Goal: Information Seeking & Learning: Learn about a topic

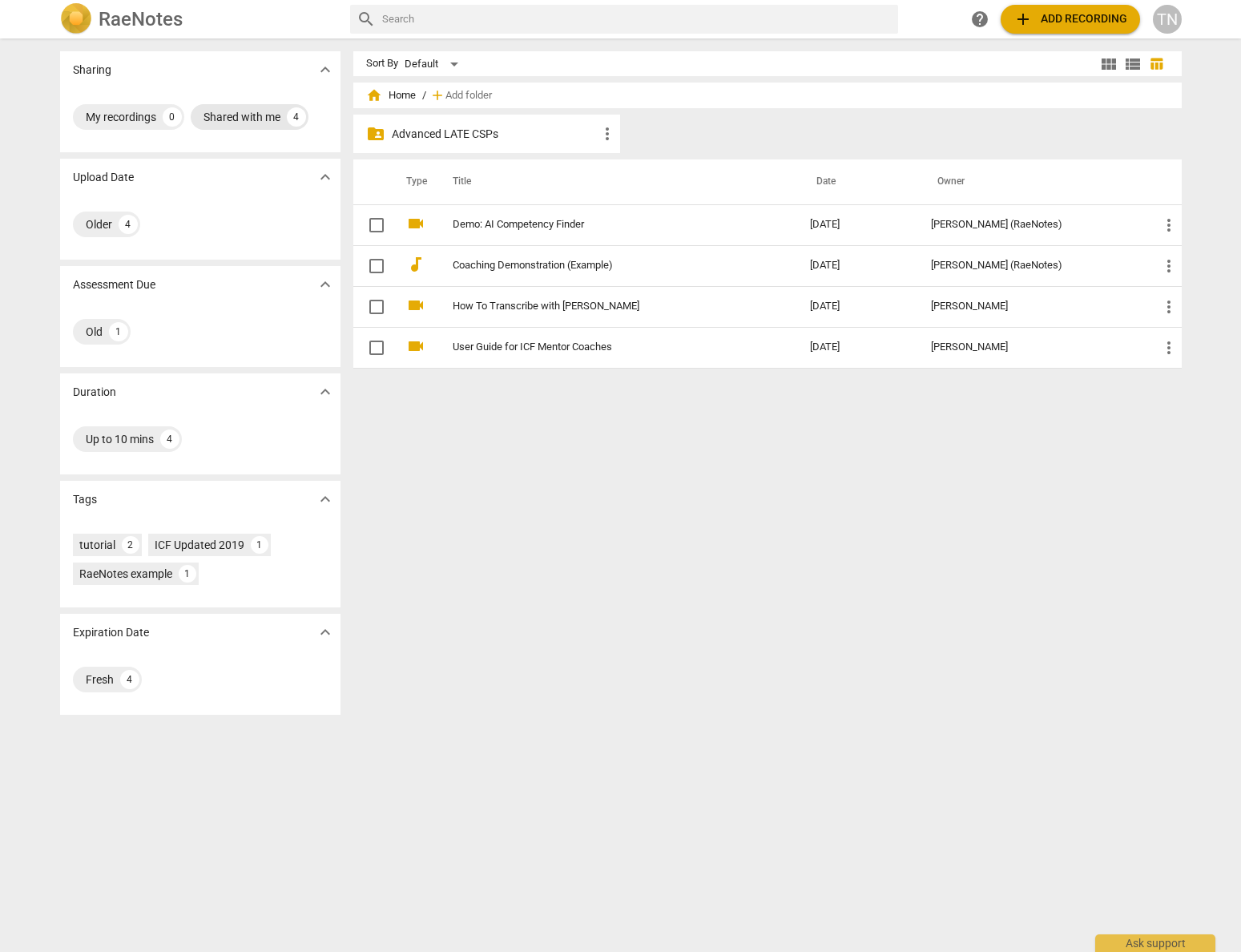
click at [239, 119] on div "Shared with me" at bounding box center [241, 117] width 77 height 16
click at [367, 95] on span "home" at bounding box center [375, 95] width 16 height 16
click at [420, 131] on p "Advanced LATE CSPs" at bounding box center [495, 134] width 207 height 17
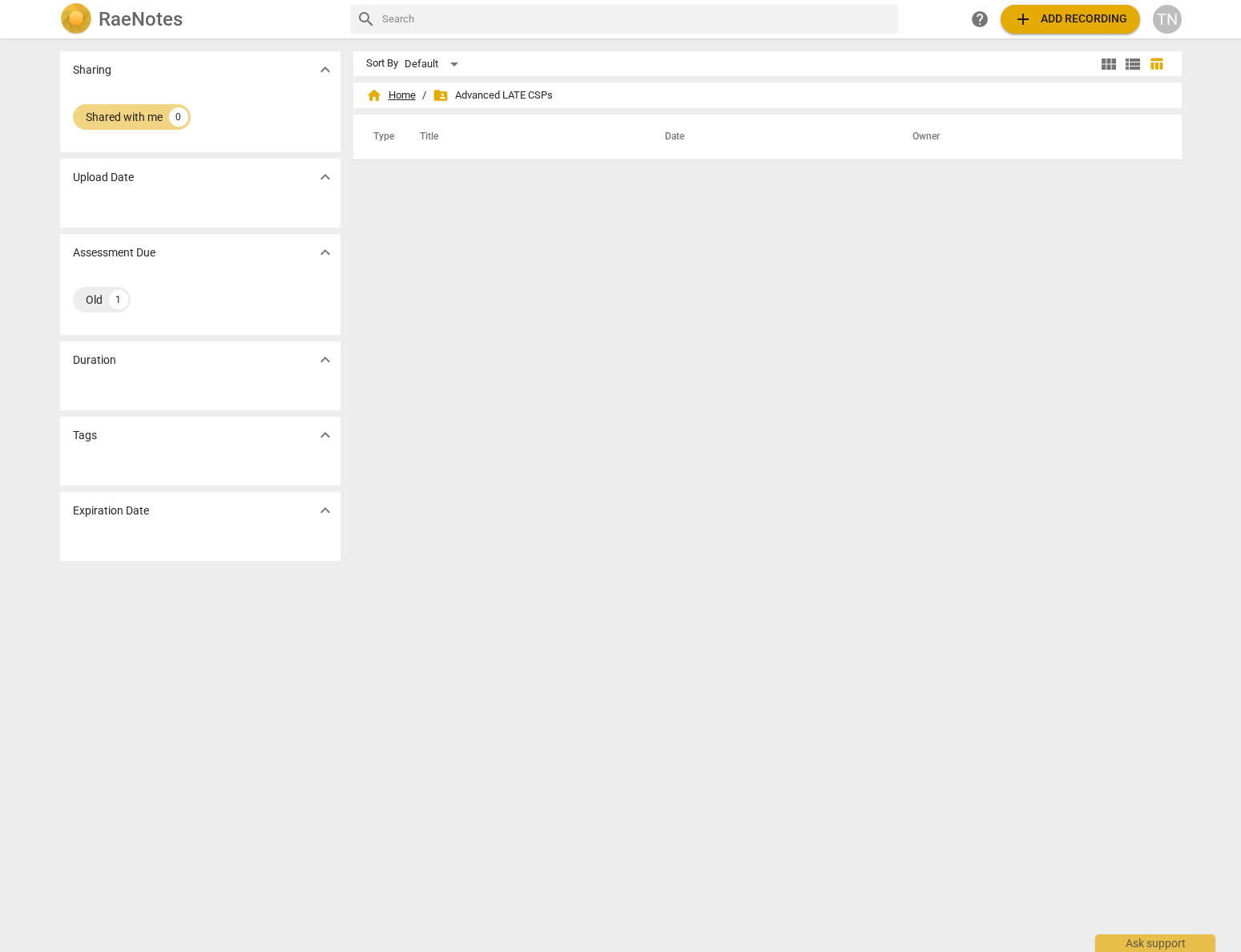
click at [395, 92] on span "home Home" at bounding box center [391, 95] width 50 height 16
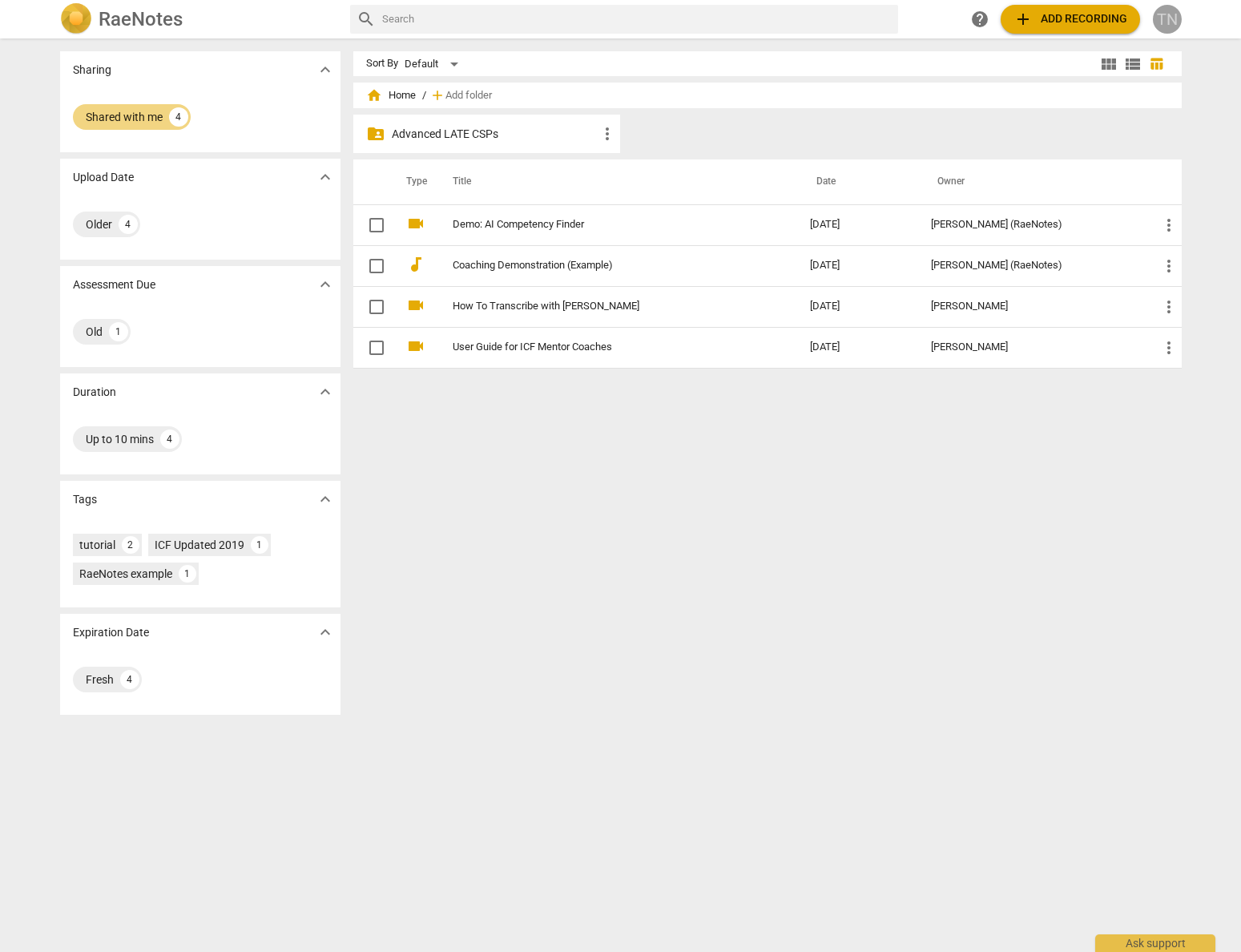
click at [1160, 28] on div "TN" at bounding box center [1167, 19] width 29 height 29
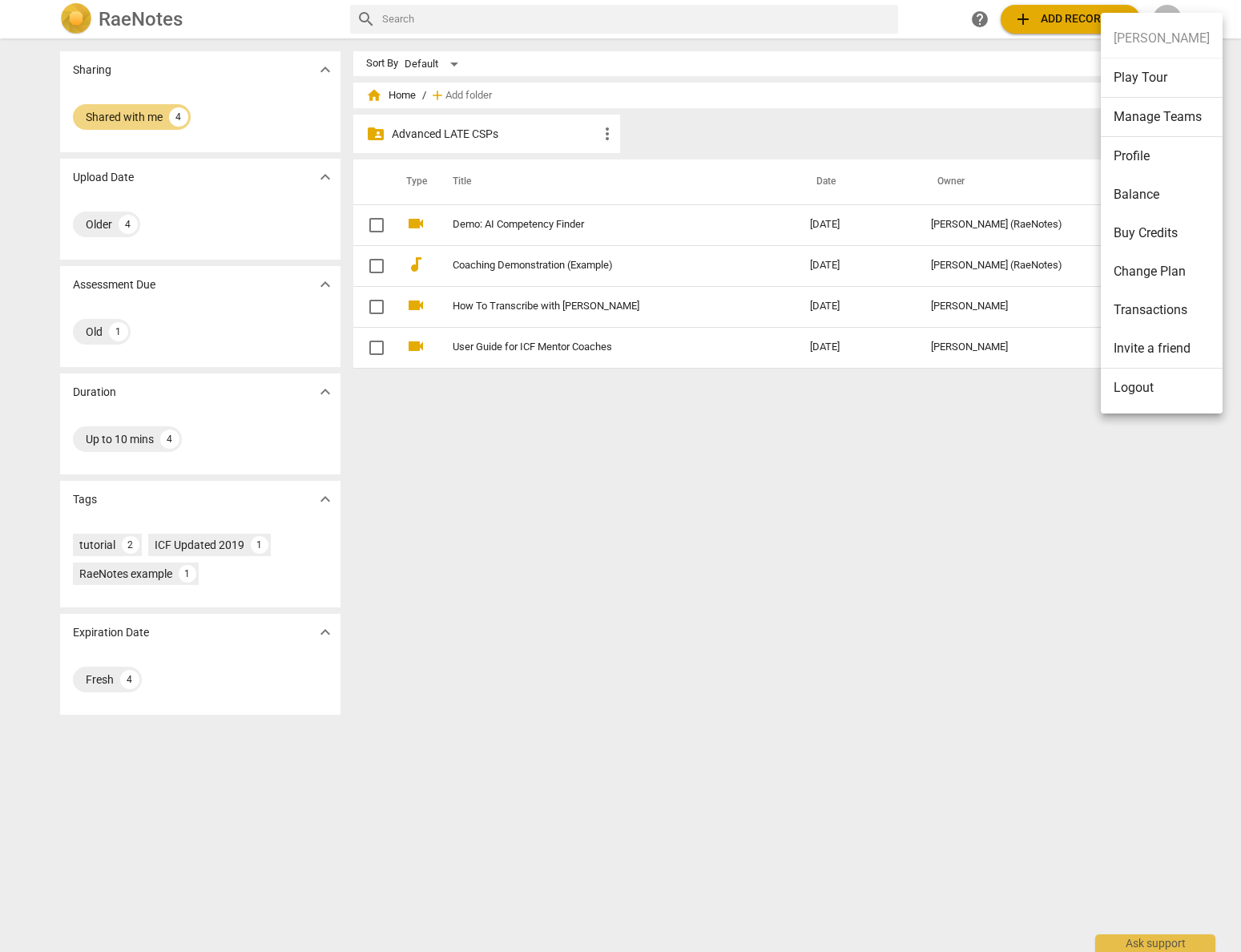
click at [84, 13] on div at bounding box center [620, 476] width 1241 height 952
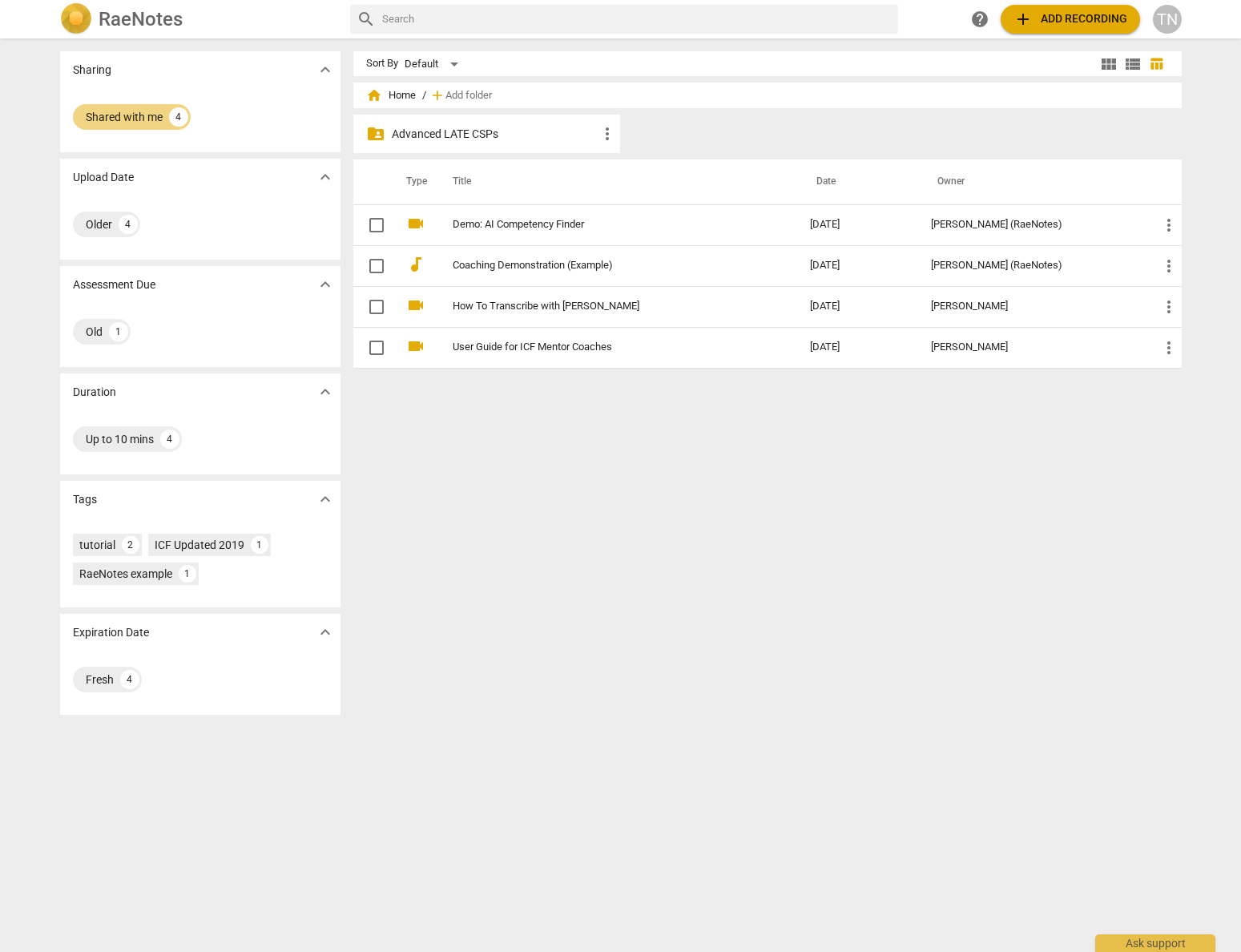
click at [605, 134] on span "more_vert" at bounding box center [607, 133] width 19 height 19
click at [515, 136] on div at bounding box center [620, 476] width 1241 height 952
click at [406, 136] on p "Advanced LATE CSPs" at bounding box center [495, 134] width 207 height 17
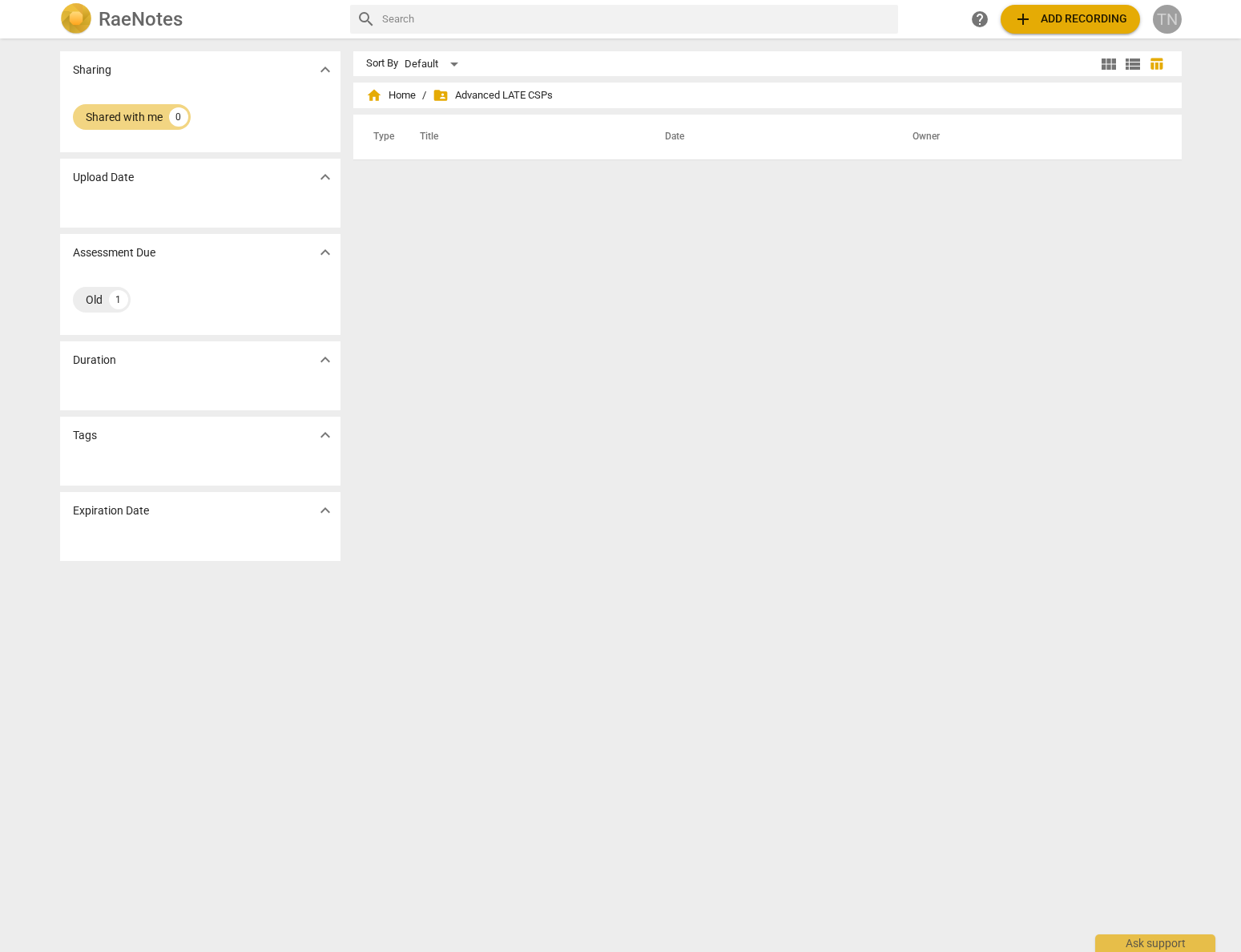
click at [1153, 23] on span "TN" at bounding box center [1167, 19] width 29 height 29
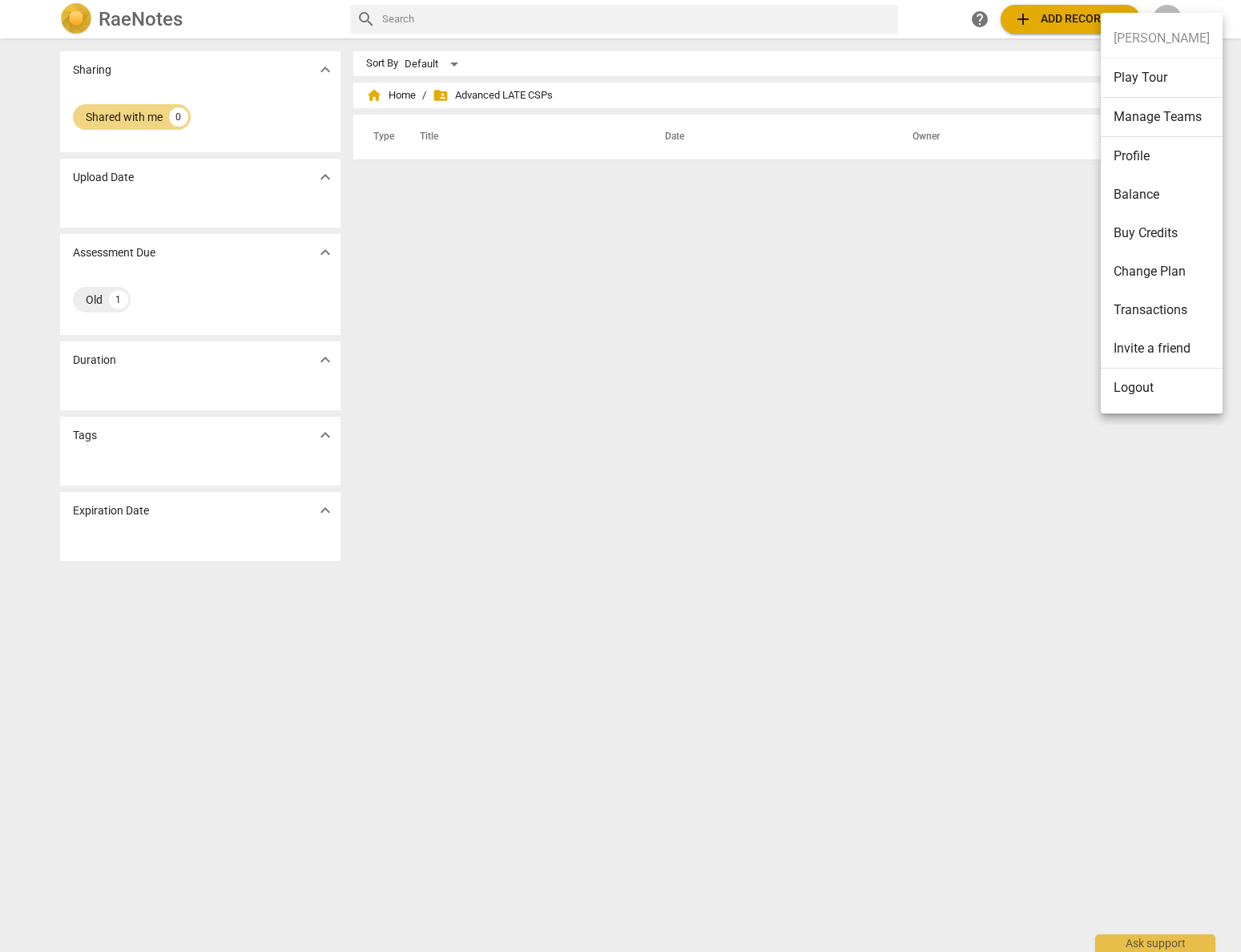
click at [748, 411] on div at bounding box center [620, 476] width 1241 height 952
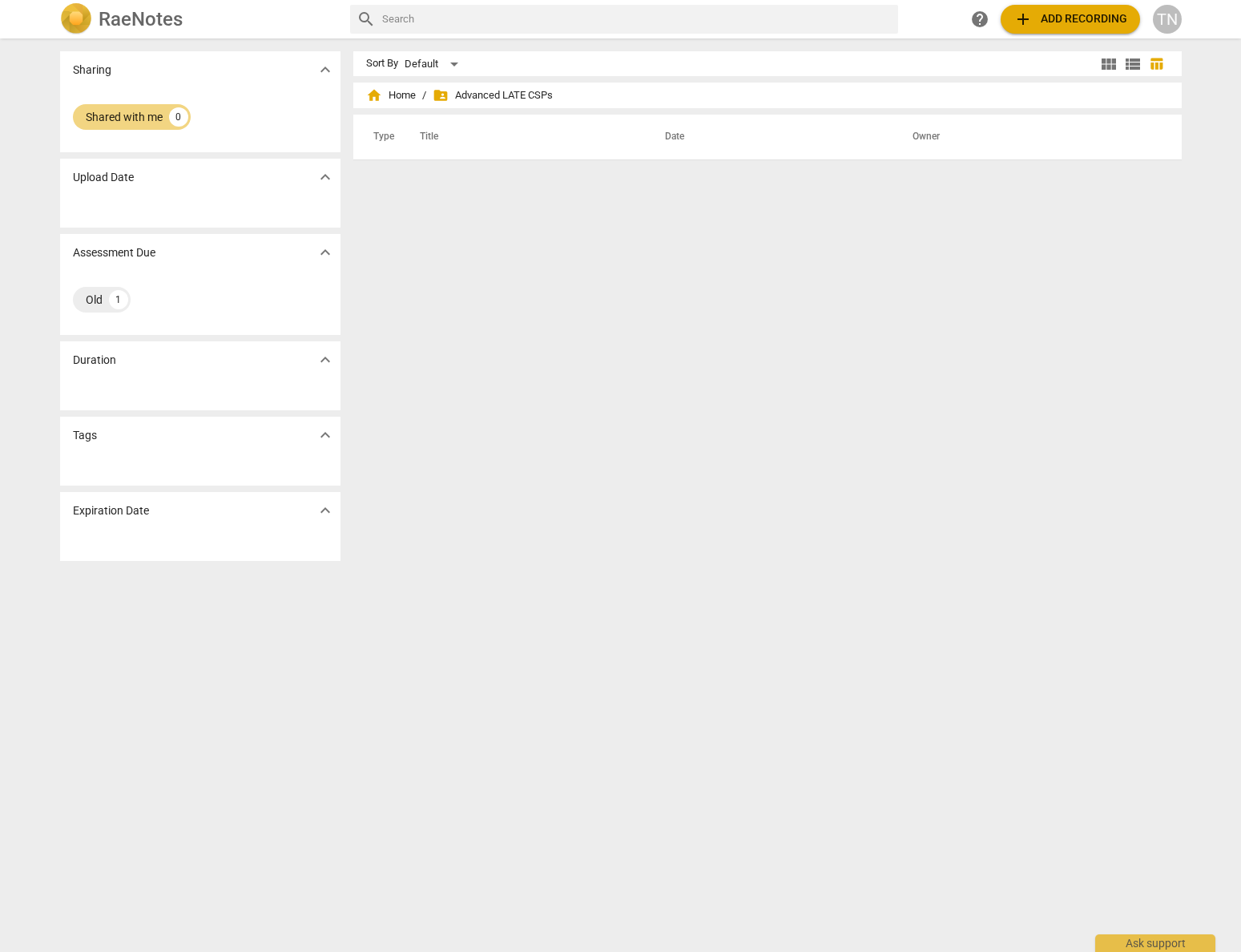
click at [69, 14] on img at bounding box center [77, 20] width 32 height 32
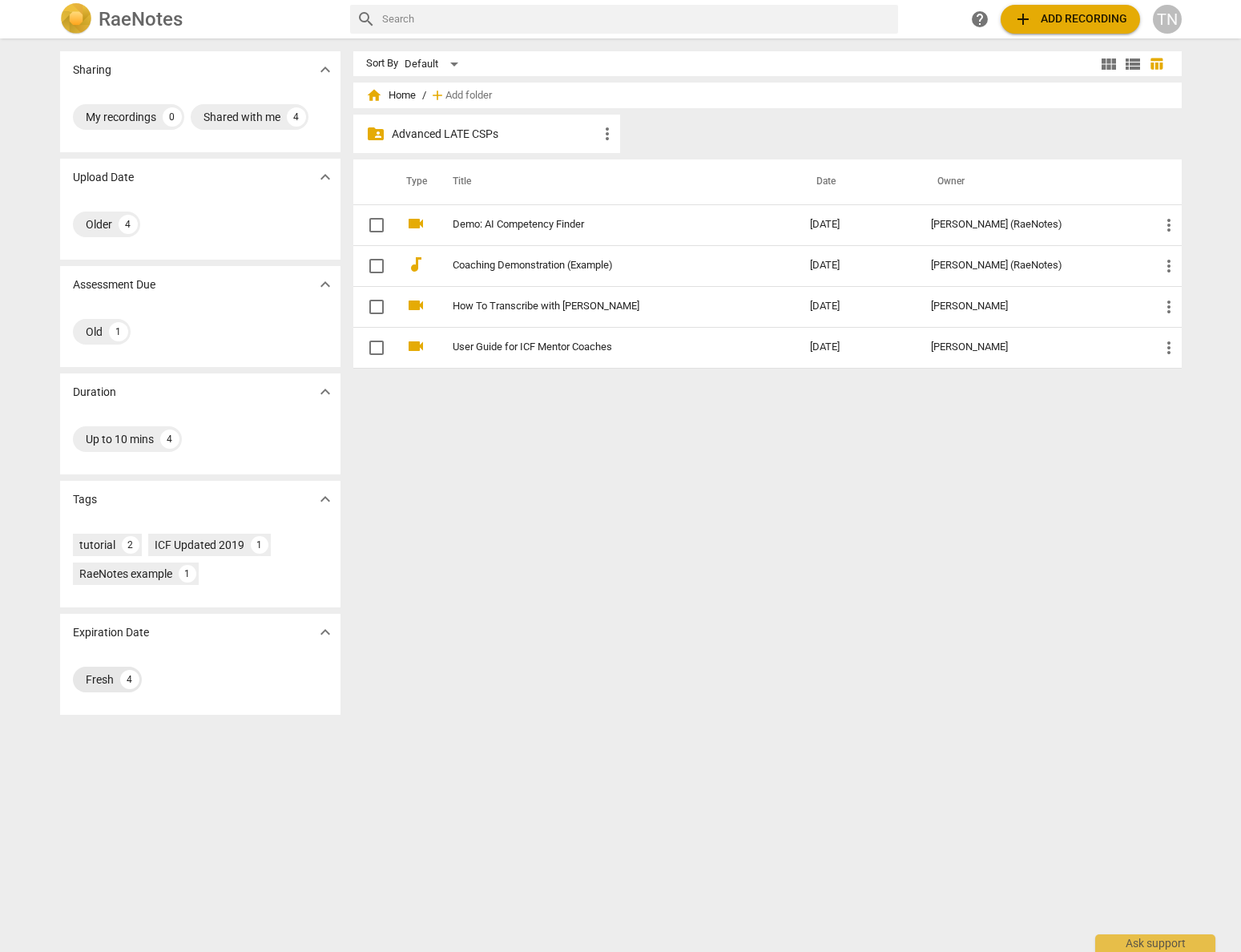
click at [92, 689] on div "Fresh 4" at bounding box center [107, 679] width 69 height 25
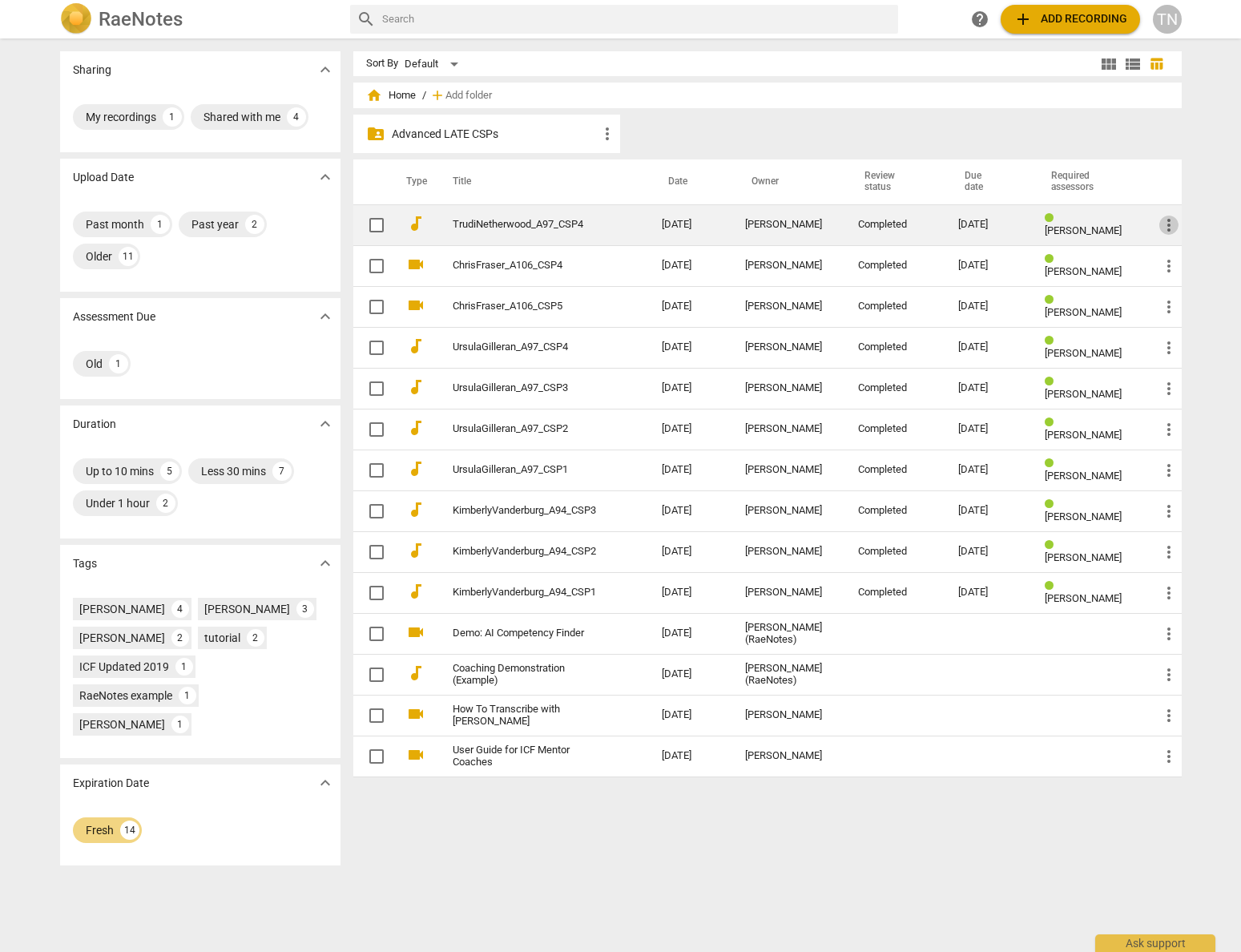
click at [1167, 225] on span "more_vert" at bounding box center [1168, 224] width 19 height 19
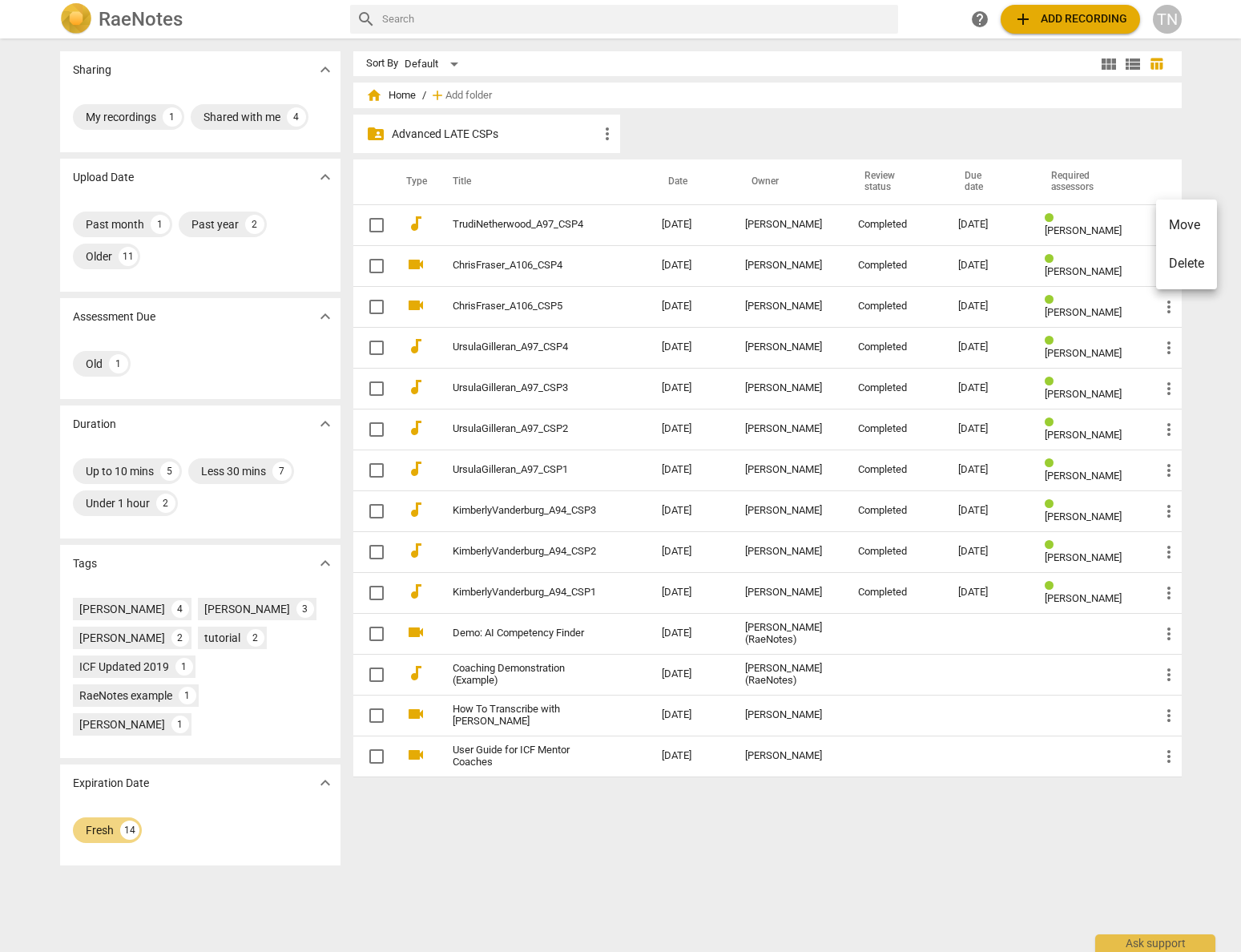
click at [518, 225] on div at bounding box center [620, 476] width 1241 height 952
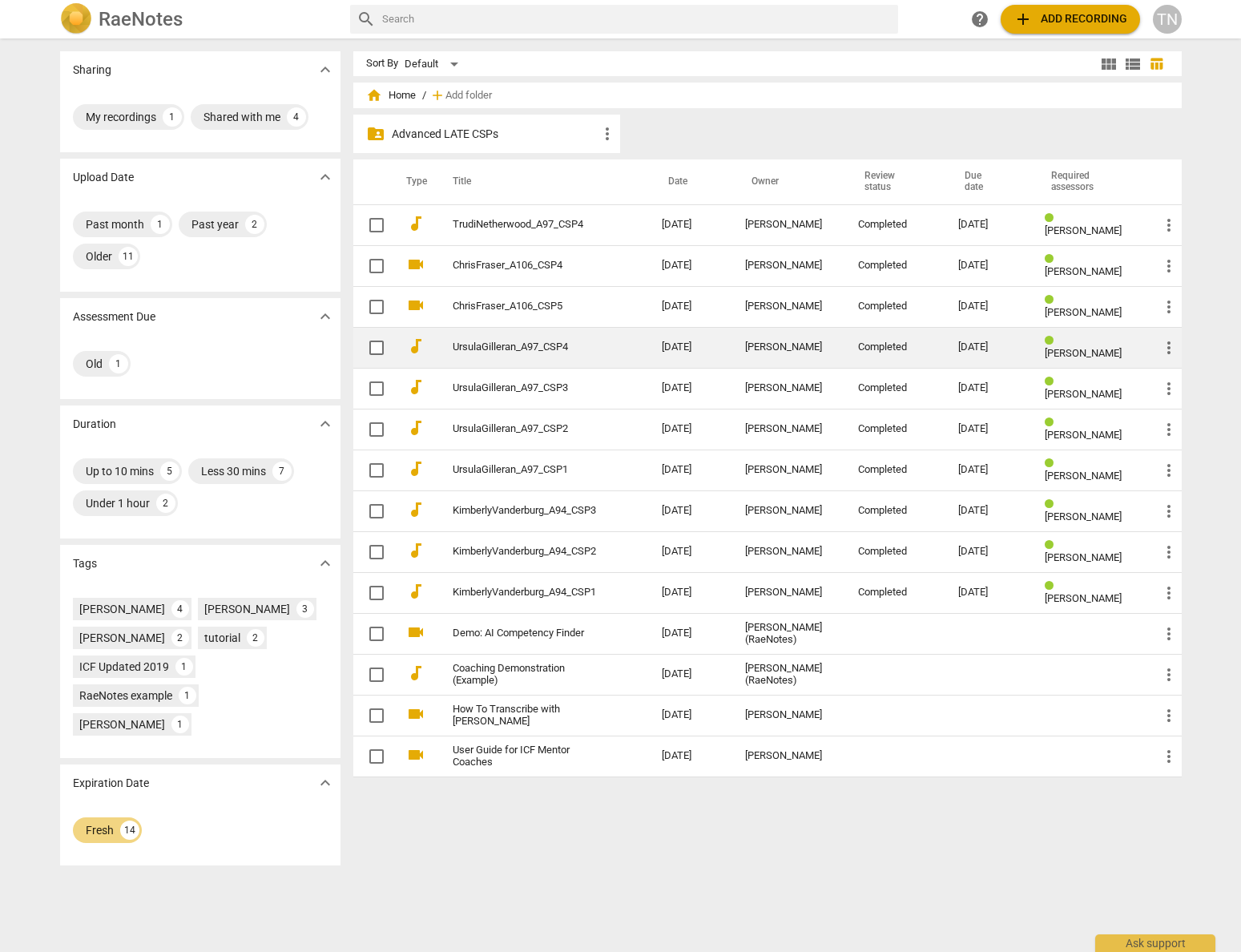
click at [528, 349] on link "UrsulaGilleran_A97_CSP4" at bounding box center [529, 347] width 151 height 12
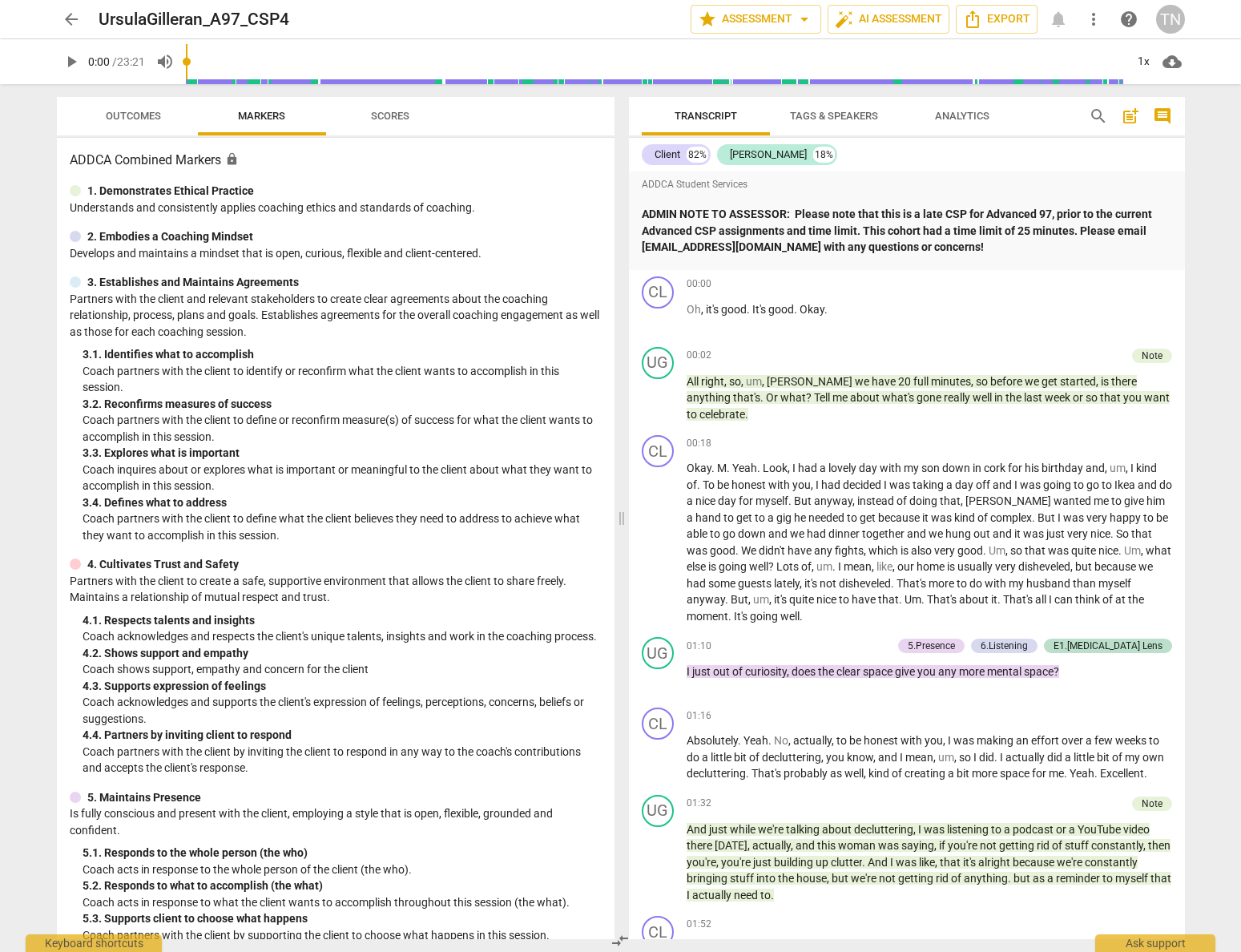
click at [400, 116] on span "Scores" at bounding box center [390, 115] width 39 height 12
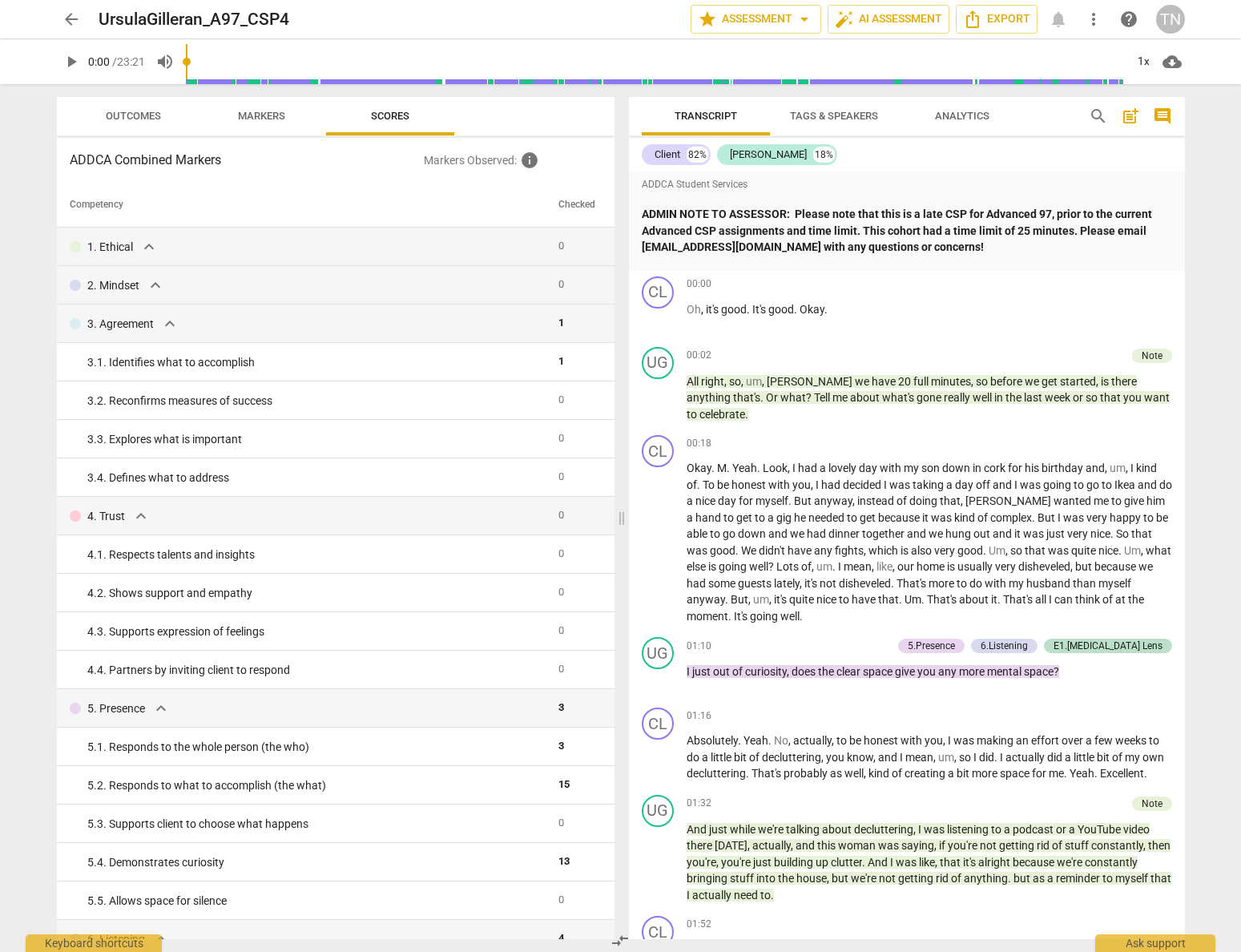
click at [144, 113] on span "Outcomes" at bounding box center [132, 115] width 55 height 12
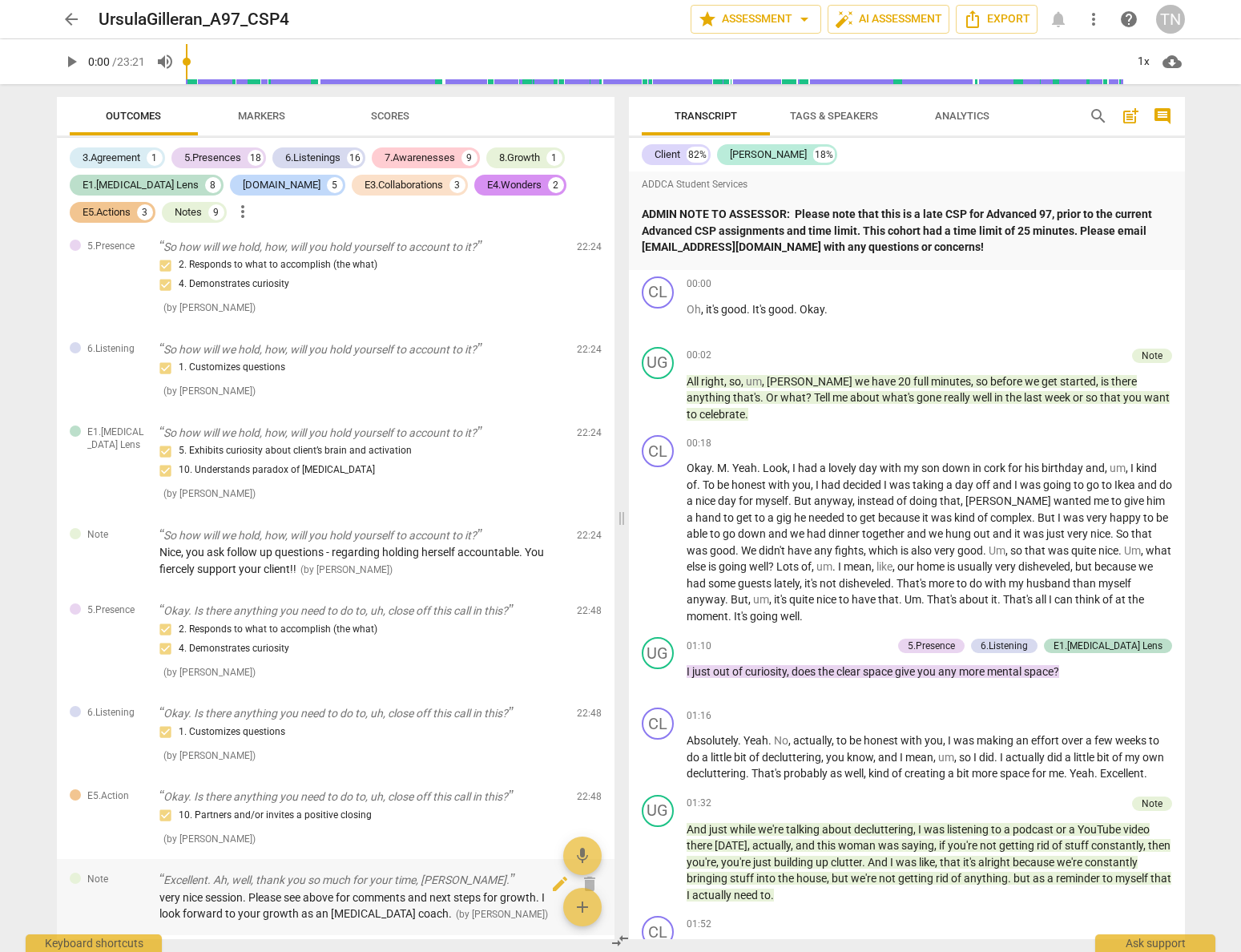
scroll to position [7093, 0]
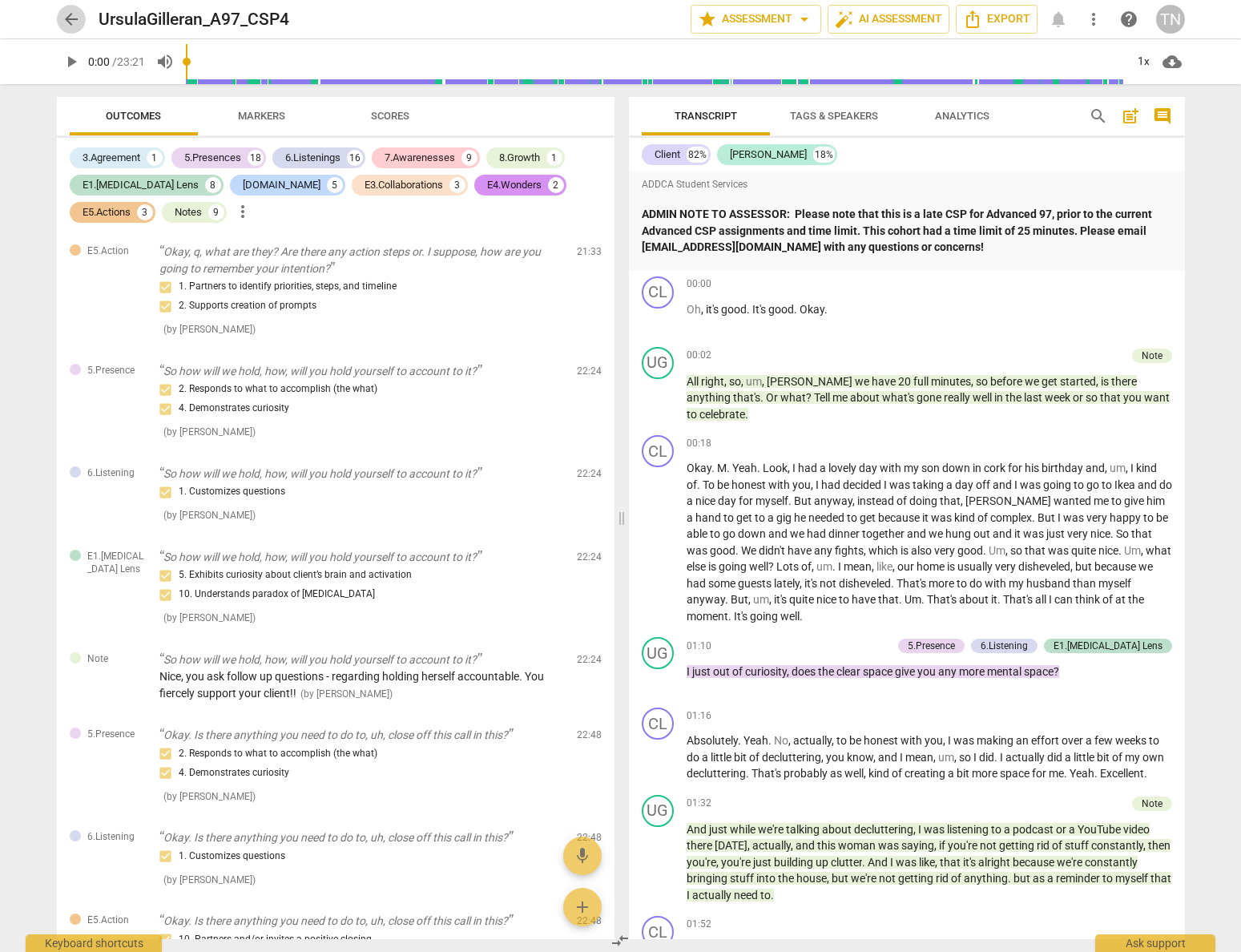
click at [64, 14] on span "arrow_back" at bounding box center [71, 19] width 19 height 19
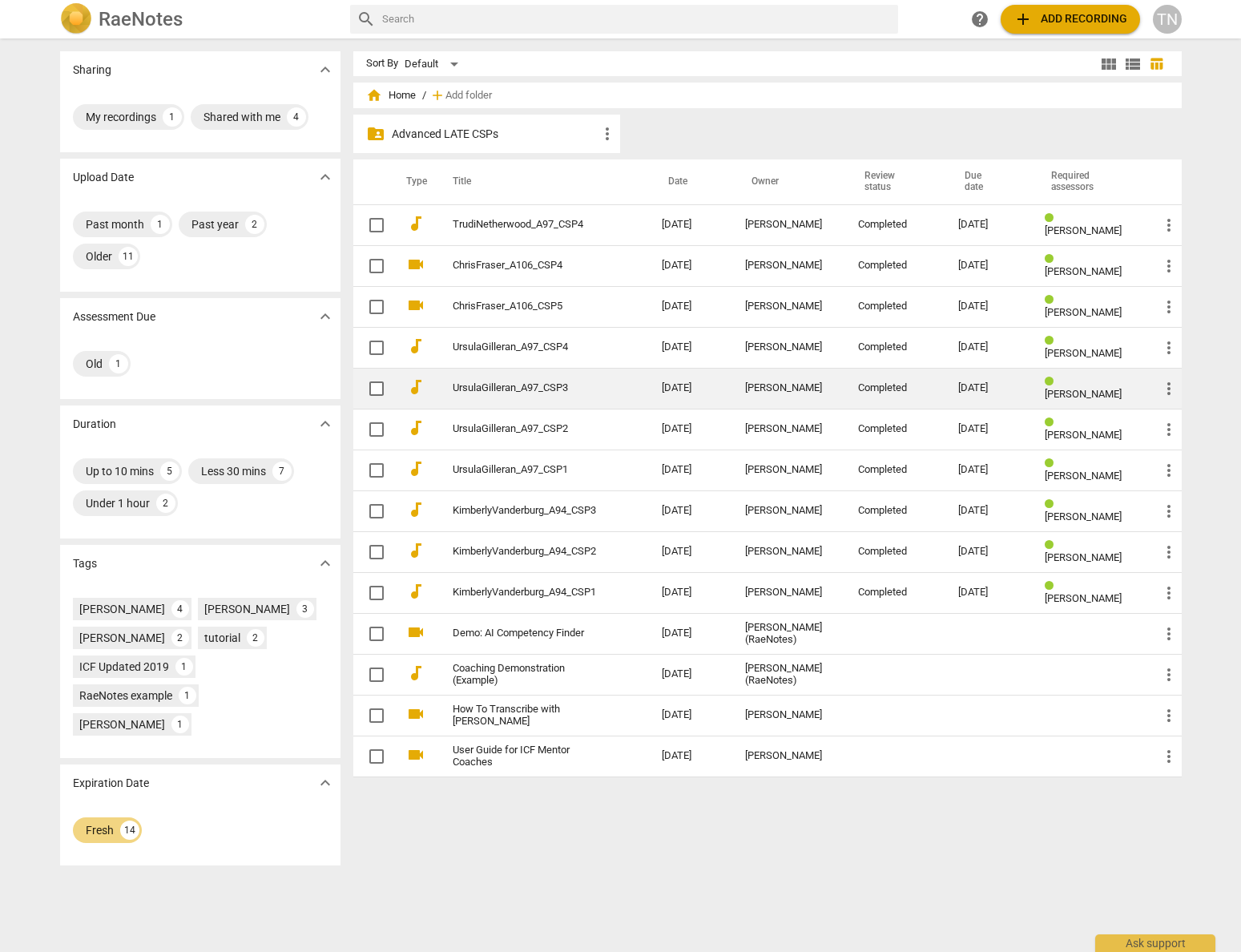
click at [649, 388] on td "[DATE]" at bounding box center [691, 387] width 84 height 41
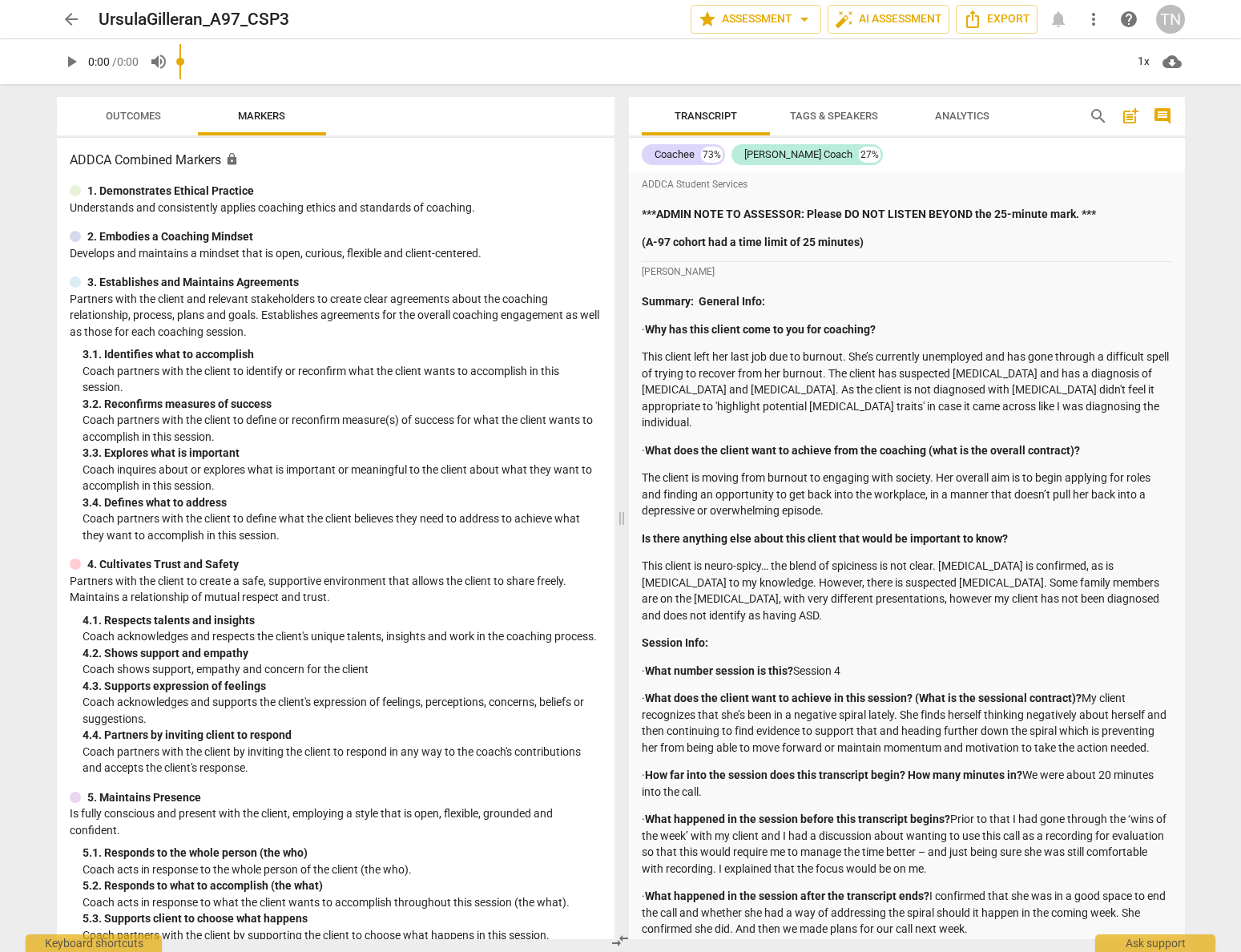
scroll to position [3817, 0]
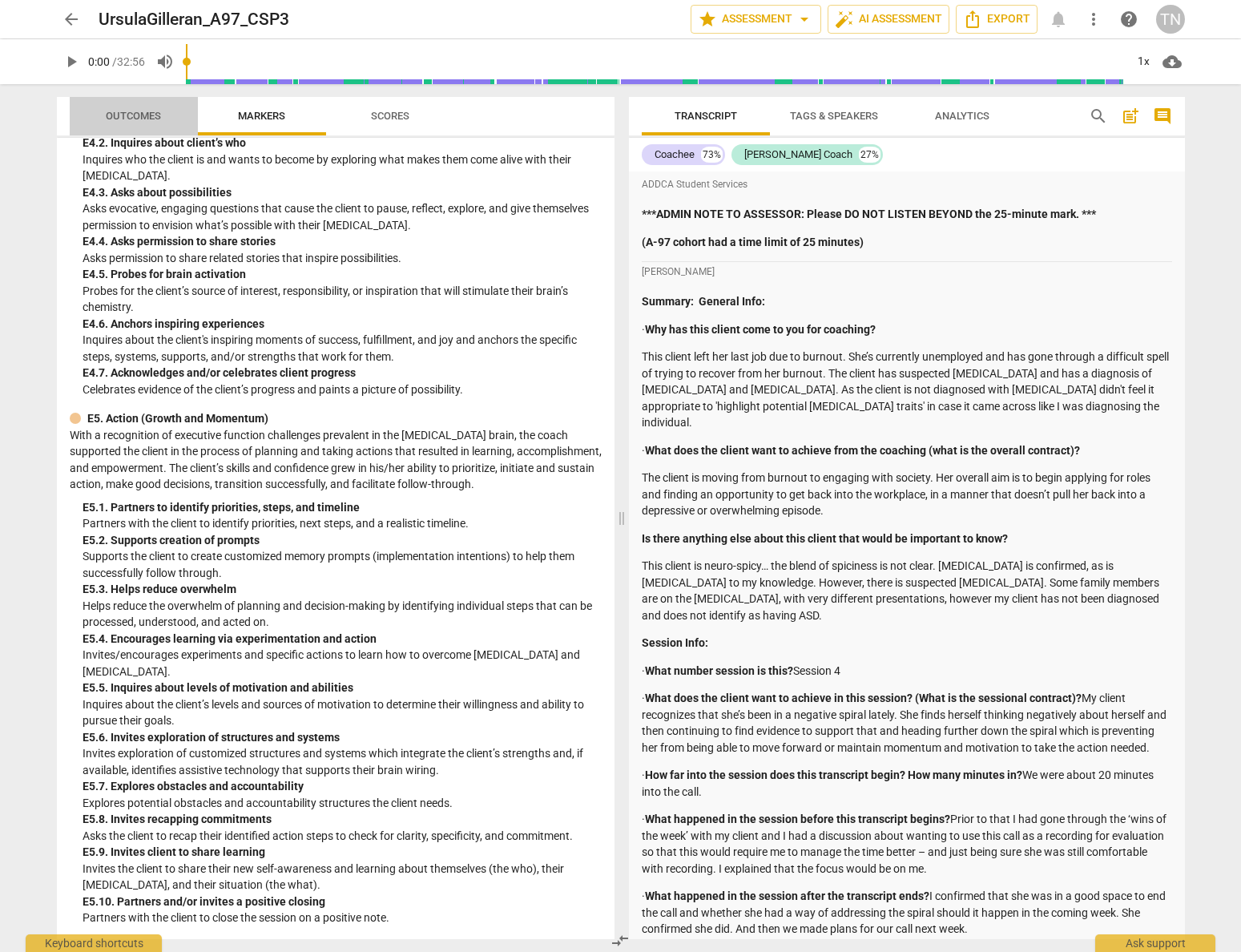
click at [149, 122] on span "Outcomes" at bounding box center [133, 116] width 94 height 22
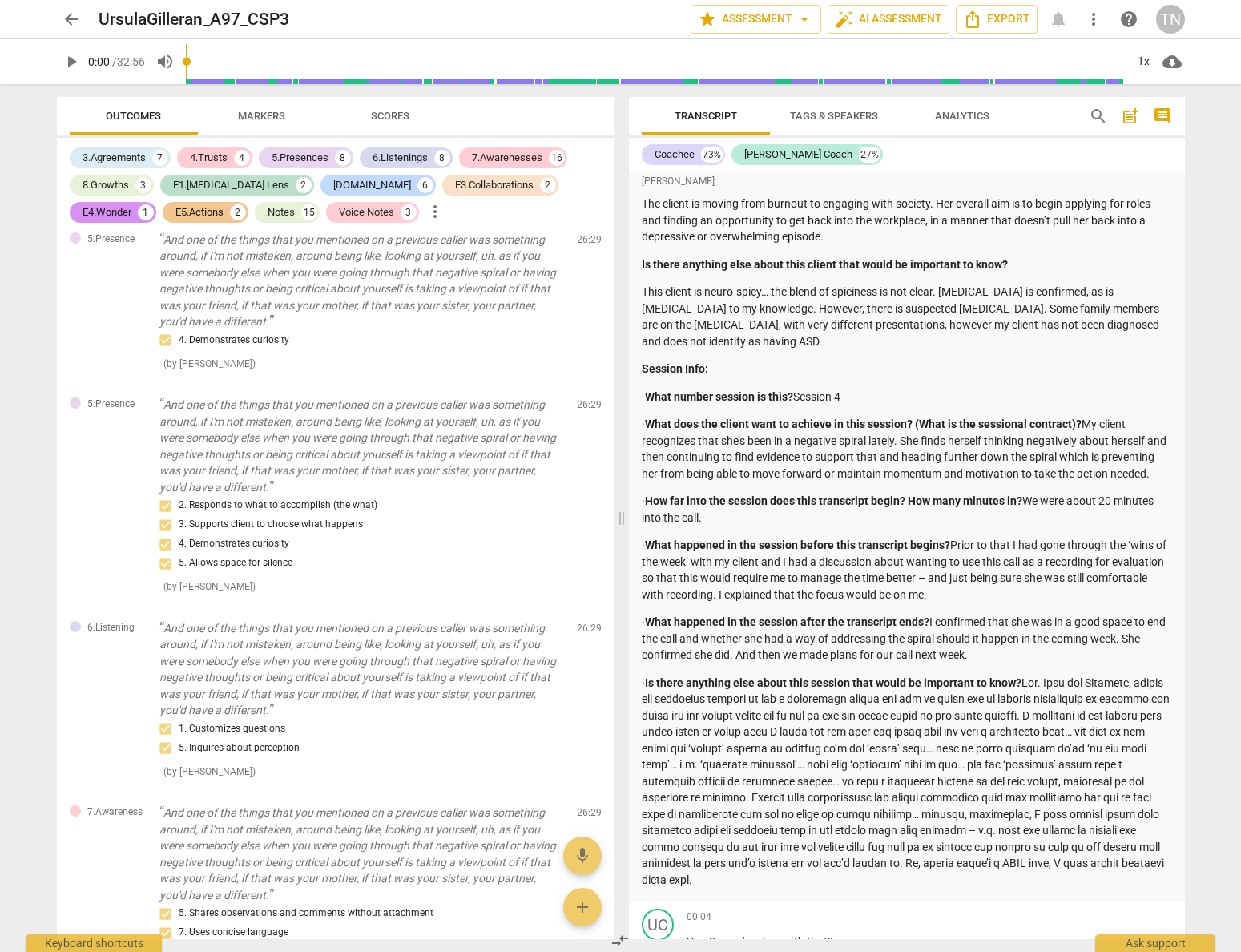
scroll to position [279, 0]
